Goal: Check status: Check status

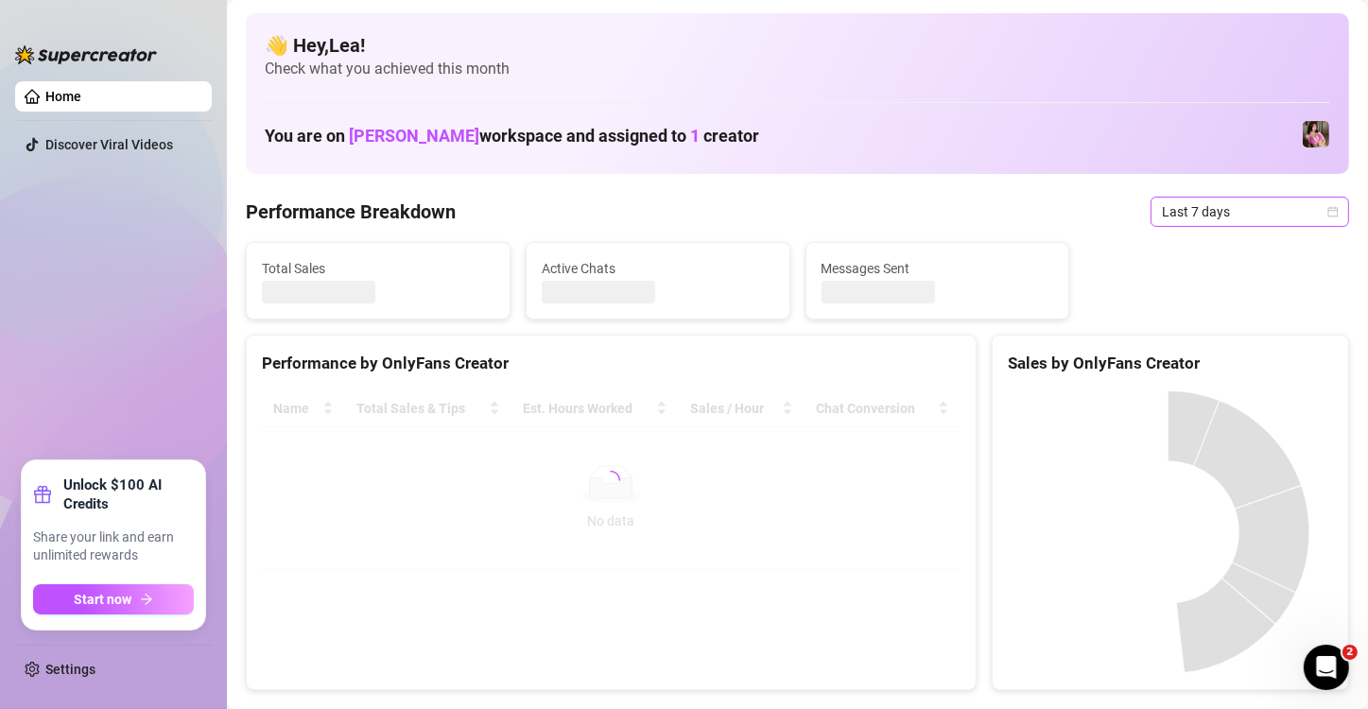
click at [1328, 207] on icon "calendar" at bounding box center [1333, 211] width 11 height 11
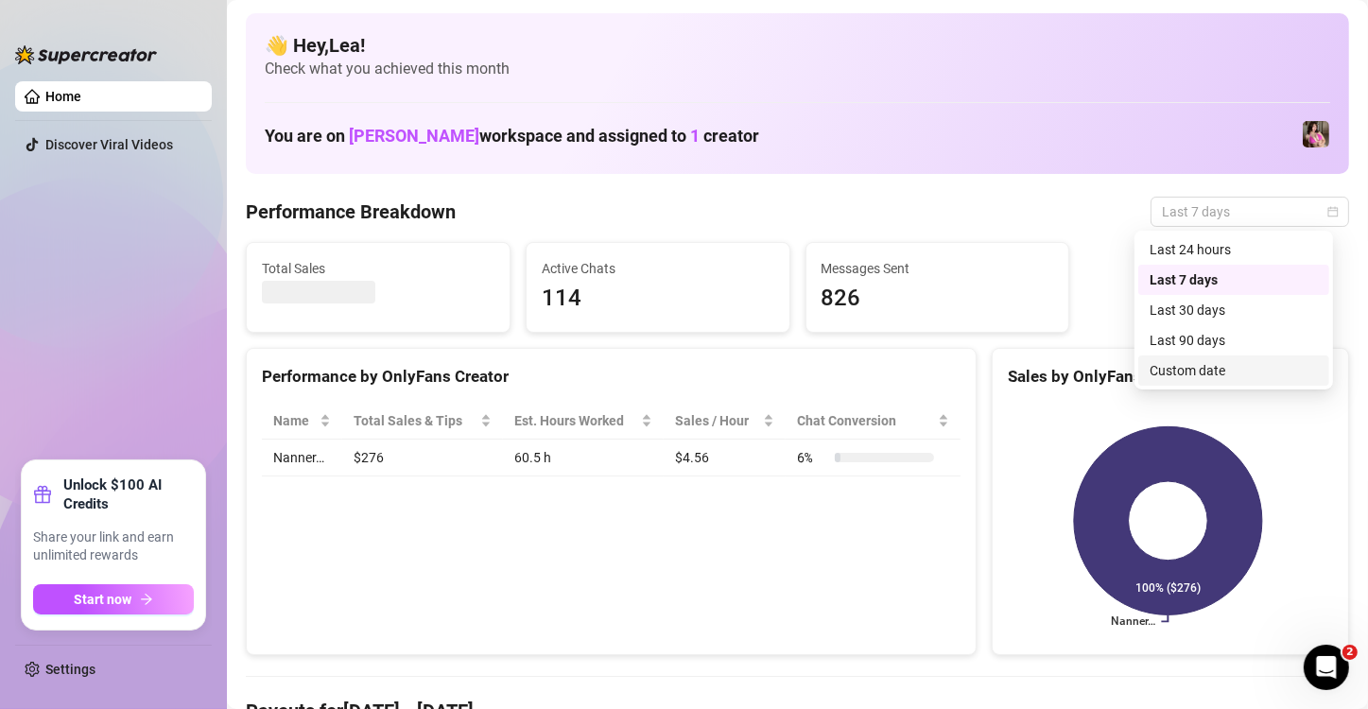
click at [1164, 373] on div "Custom date" at bounding box center [1234, 370] width 168 height 21
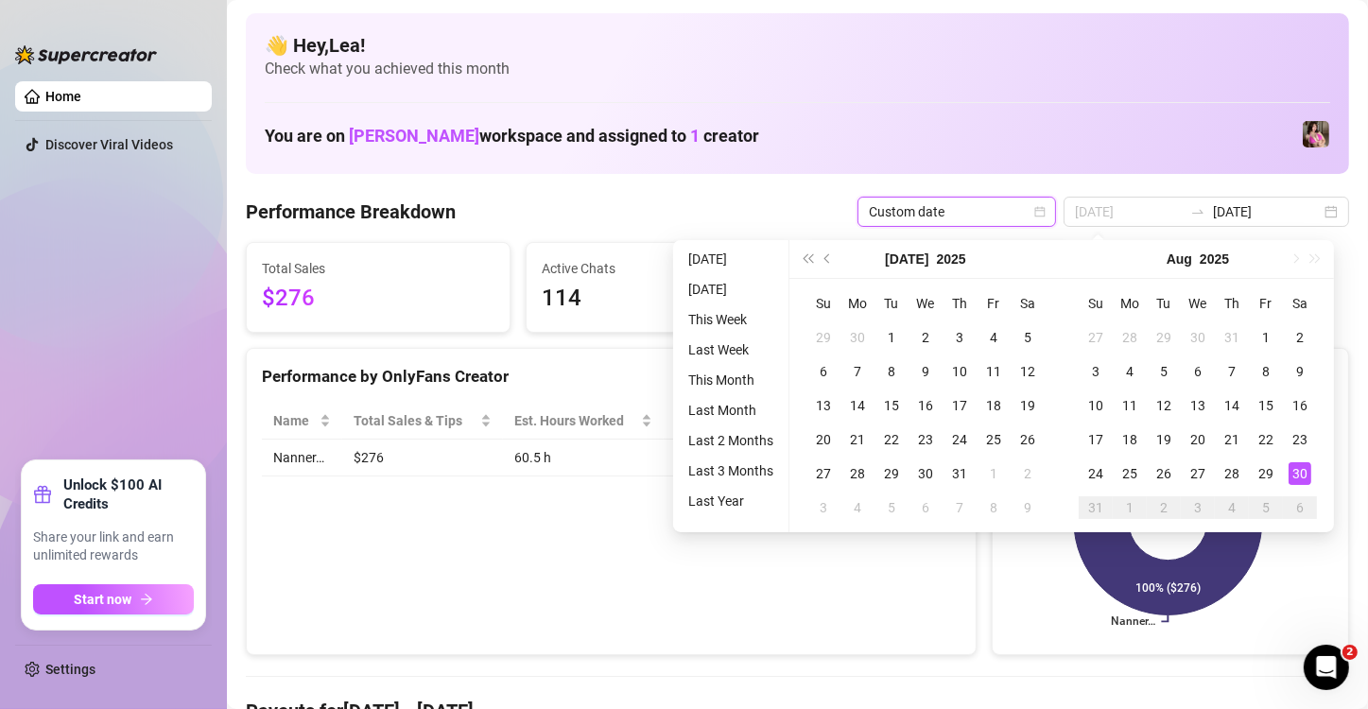
type input "[DATE]"
click at [1297, 471] on div "30" at bounding box center [1300, 473] width 23 height 23
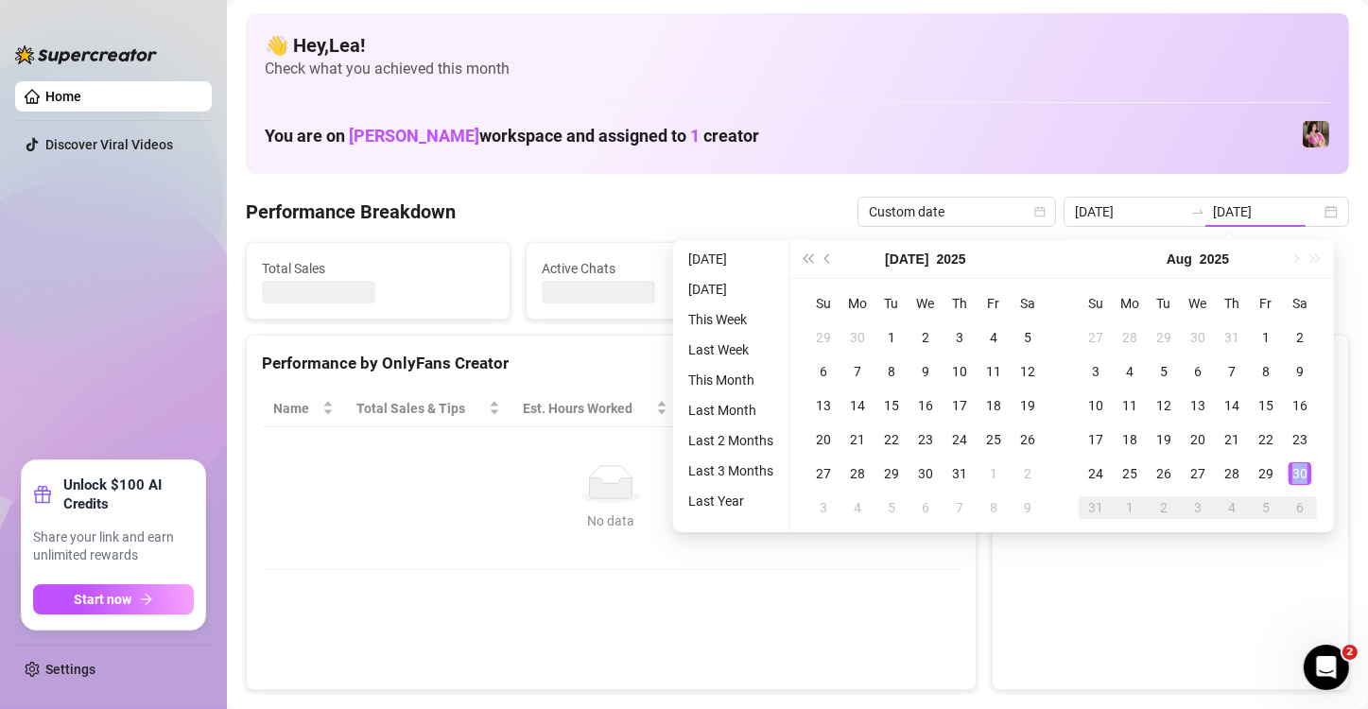
type input "[DATE]"
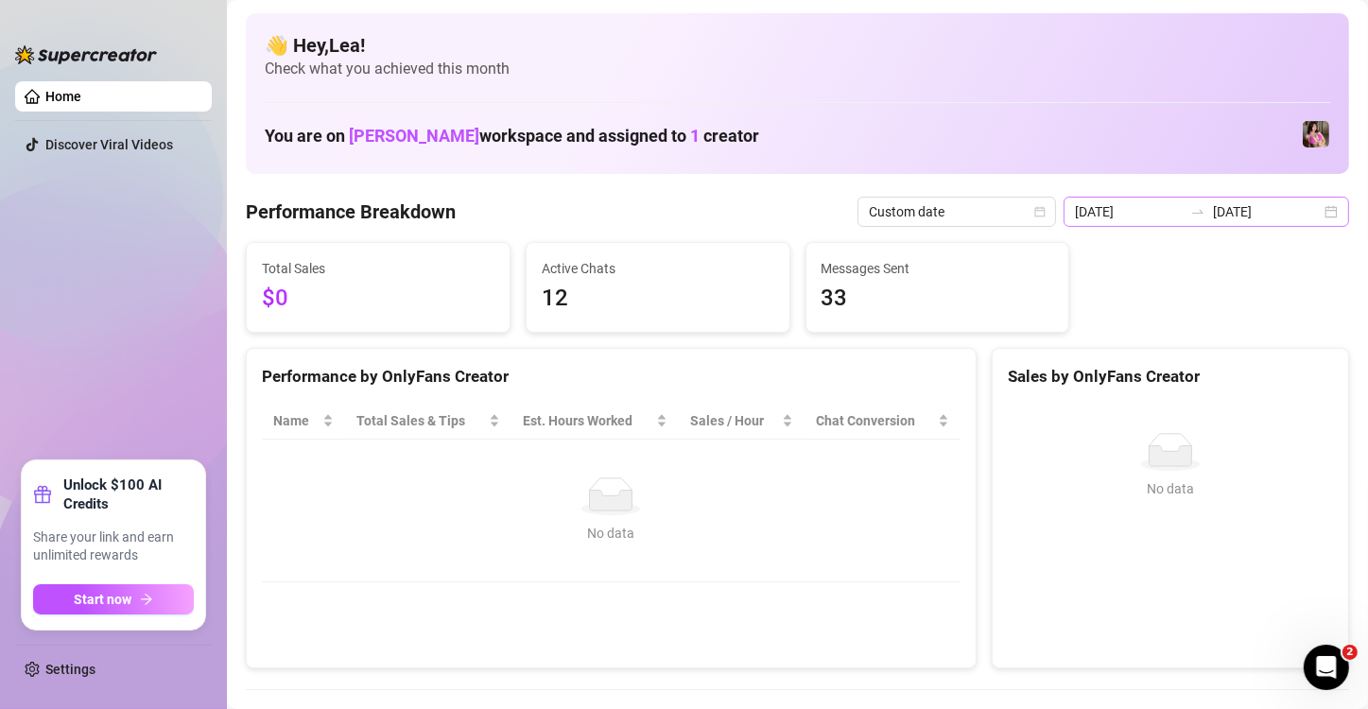
click at [1320, 215] on div "[DATE] [DATE]" at bounding box center [1207, 212] width 286 height 30
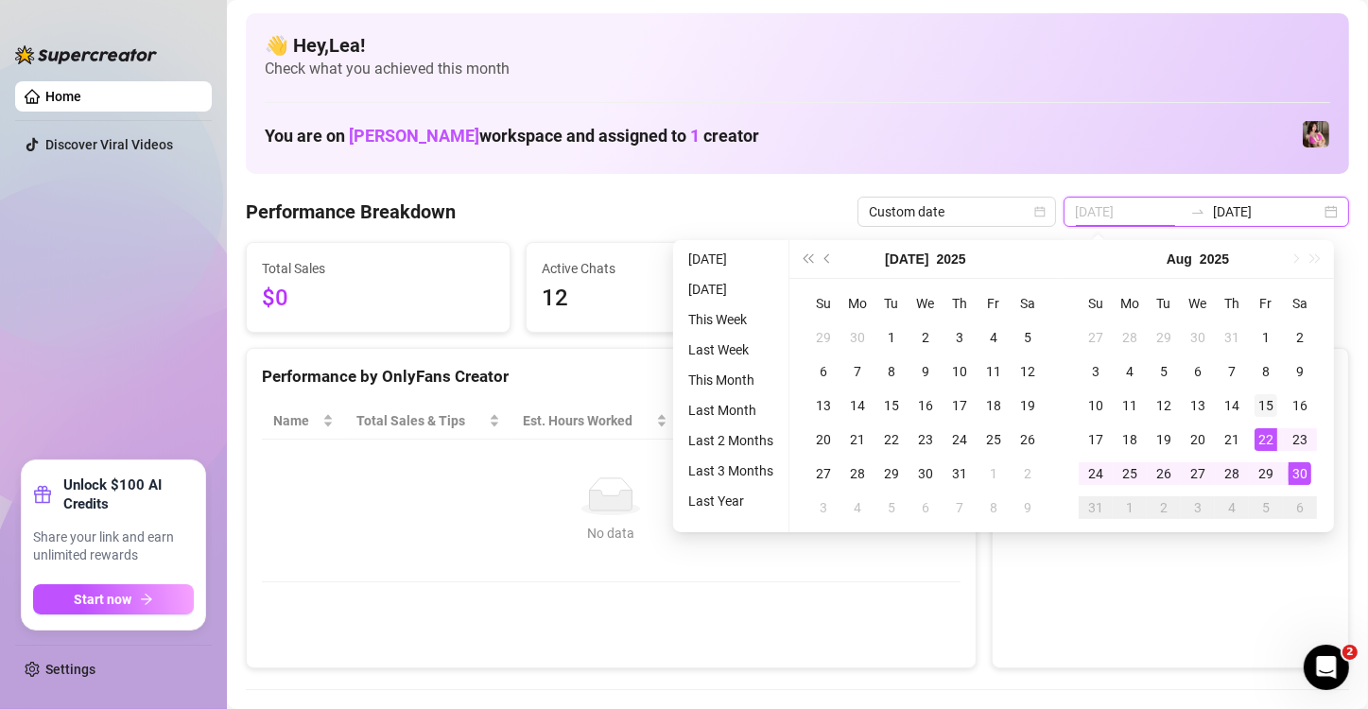
type input "[DATE]"
click at [1265, 400] on div "15" at bounding box center [1266, 405] width 23 height 23
type input "[DATE]"
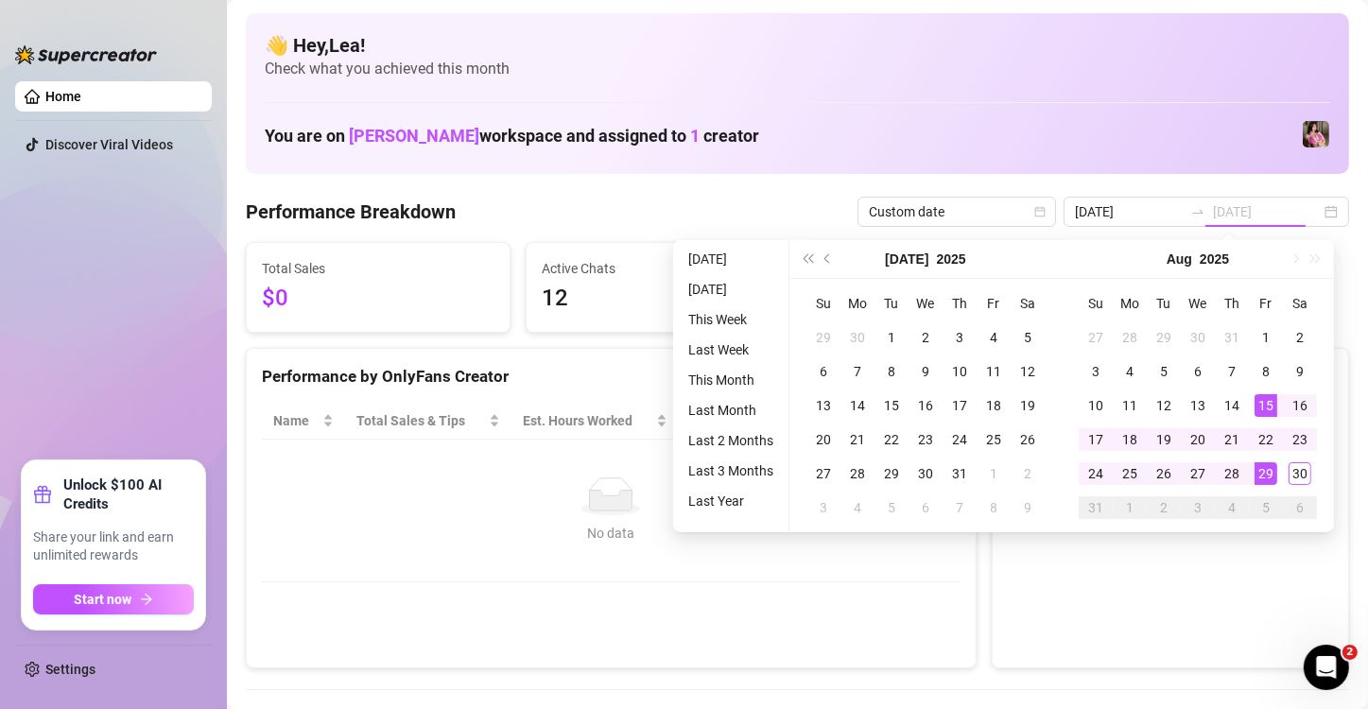
click at [1264, 466] on div "29" at bounding box center [1266, 473] width 23 height 23
click at [1264, 466] on div "No data" at bounding box center [1171, 452] width 310 height 38
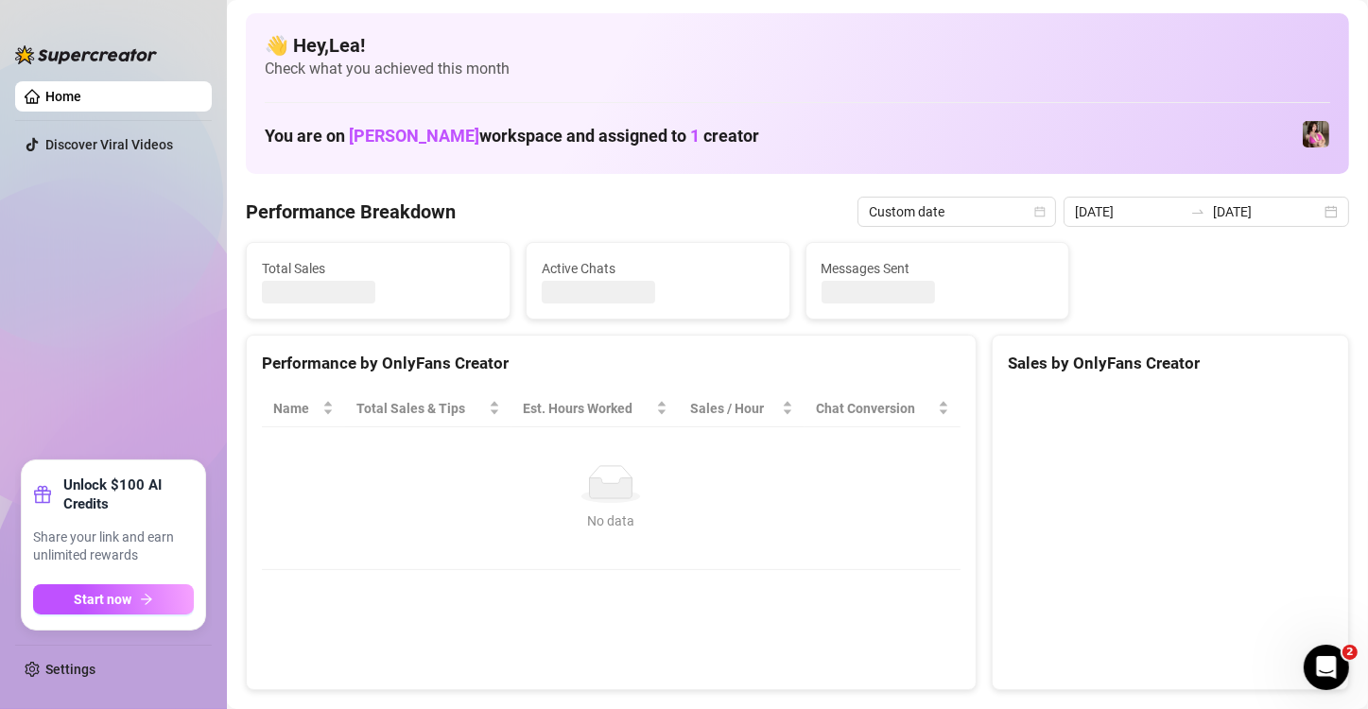
type input "[DATE]"
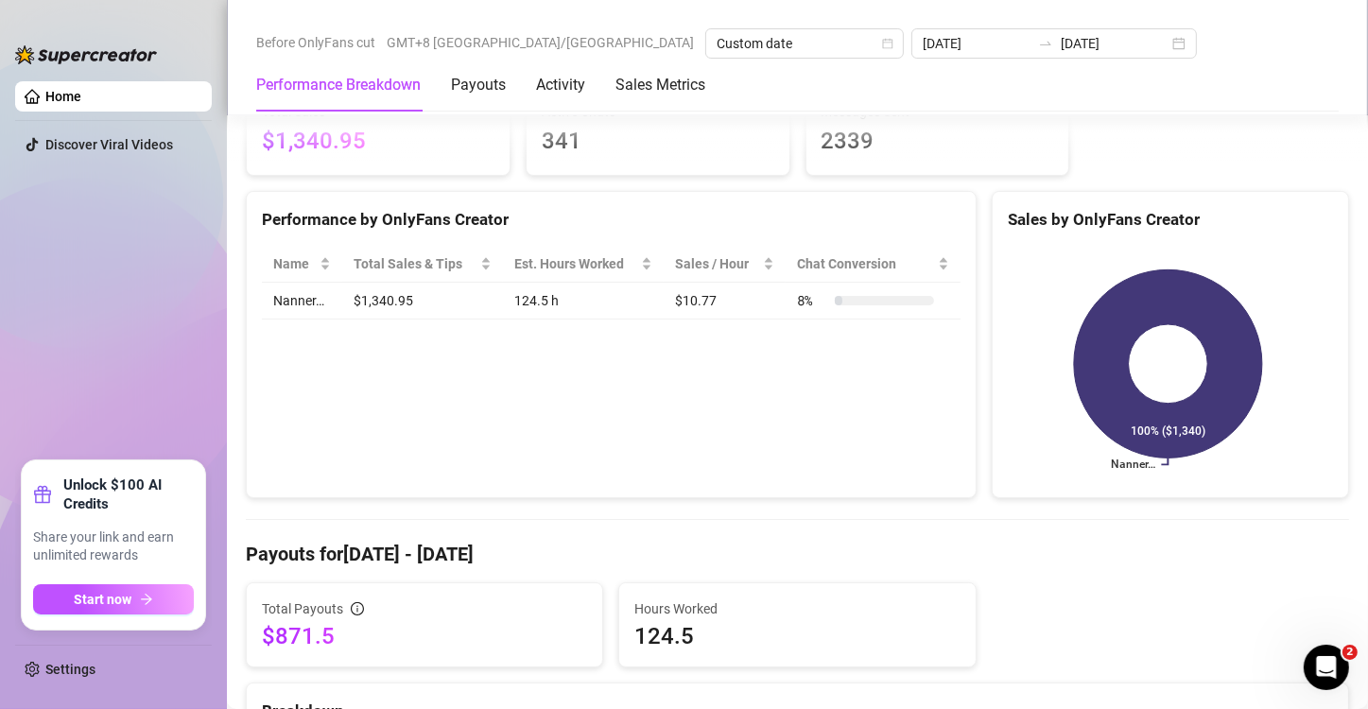
scroll to position [473, 0]
